Goal: Find contact information: Find contact information

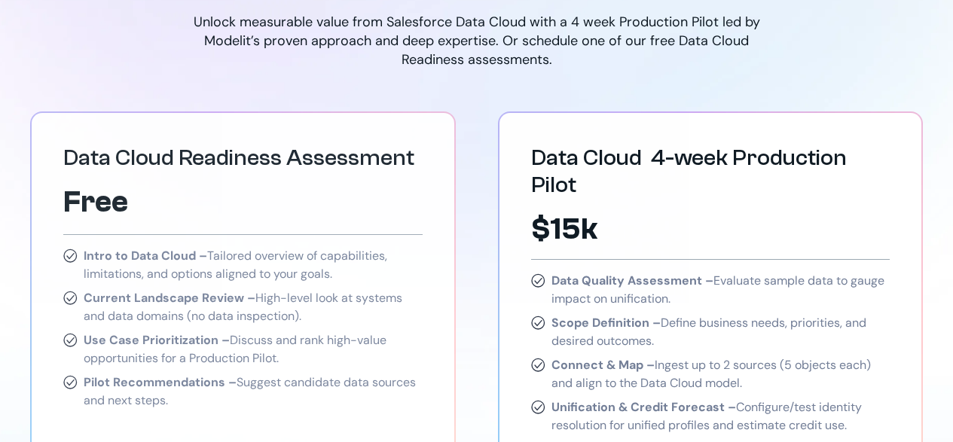
scroll to position [2562, 0]
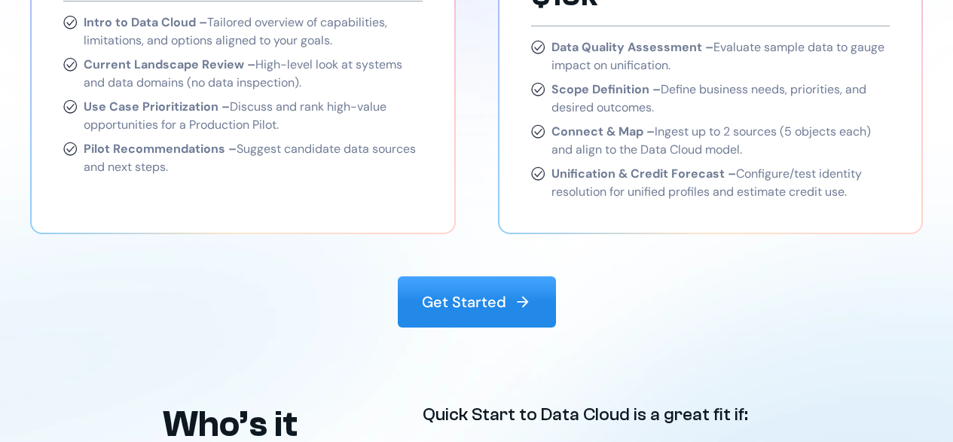
click at [519, 293] on img at bounding box center [523, 302] width 18 height 18
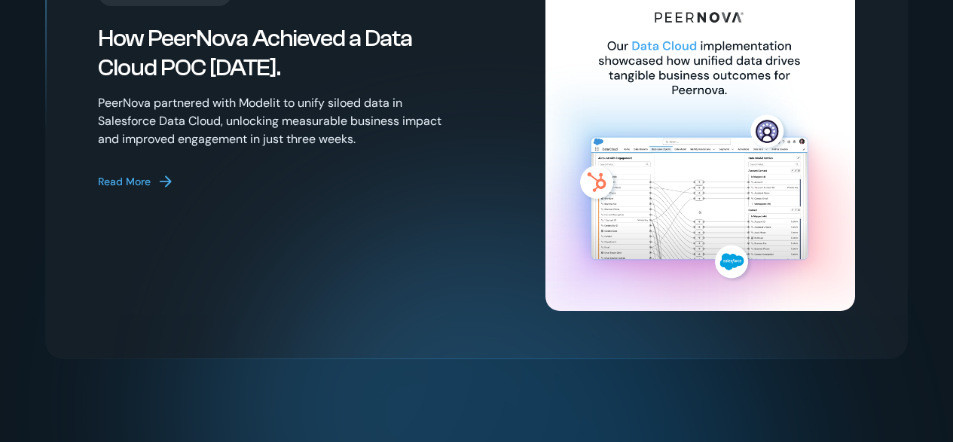
scroll to position [3429, 0]
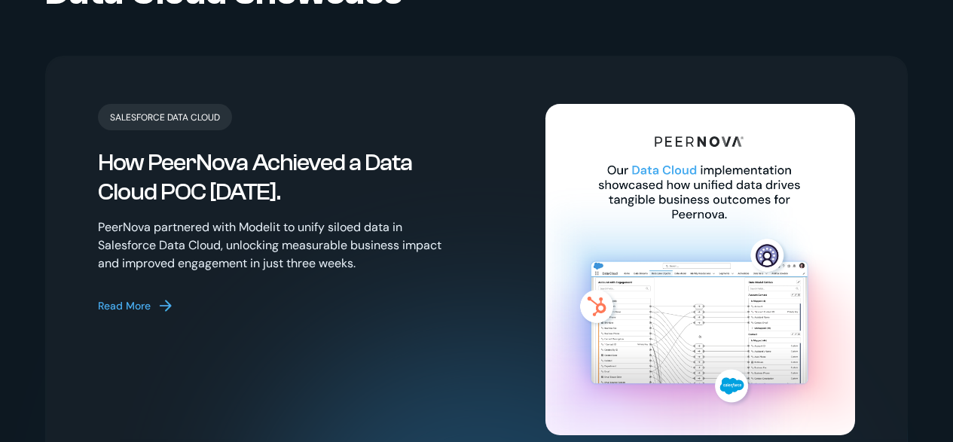
click at [141, 298] on div "Read More" at bounding box center [124, 306] width 53 height 16
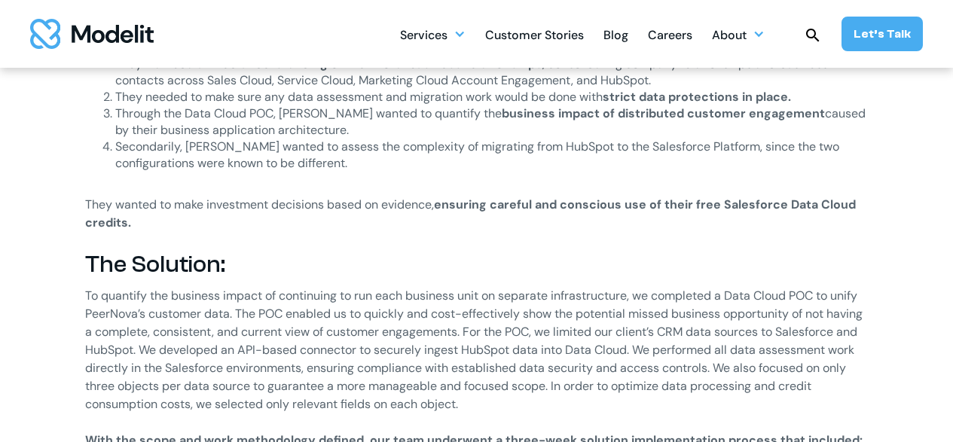
scroll to position [1507, 0]
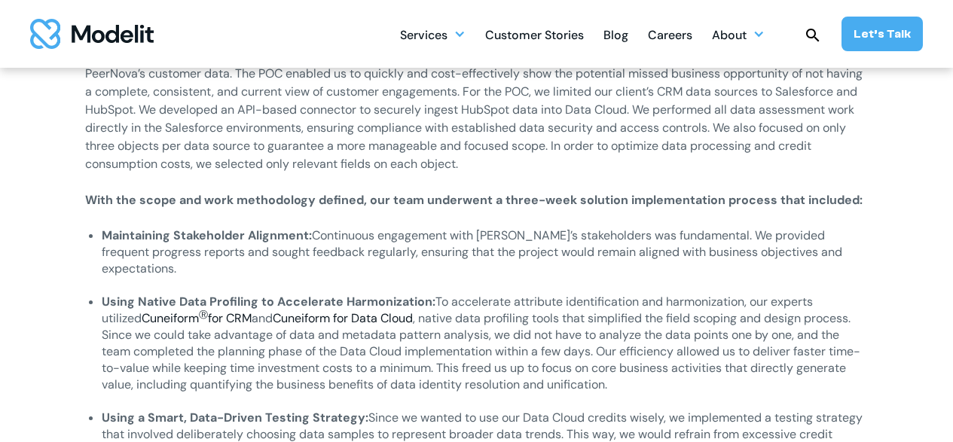
click at [199, 309] on sup "Ⓡ" at bounding box center [203, 315] width 9 height 12
